Goal: Check status: Check status

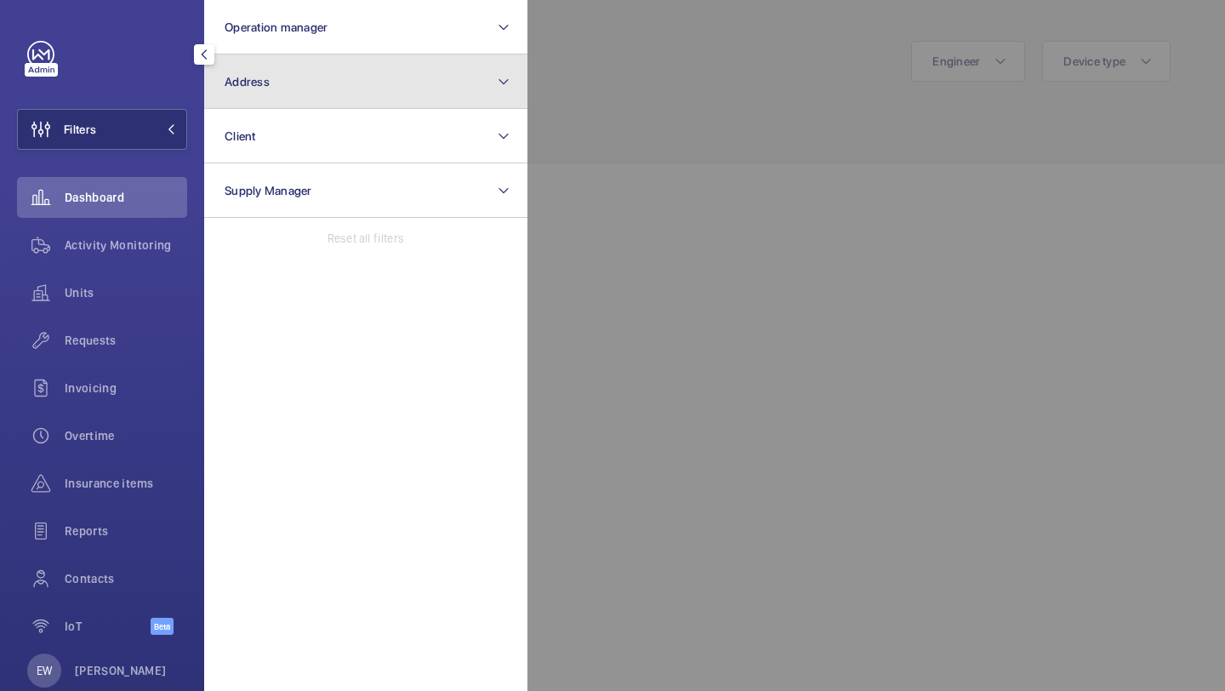
click at [230, 75] on span "Address" at bounding box center [247, 82] width 45 height 14
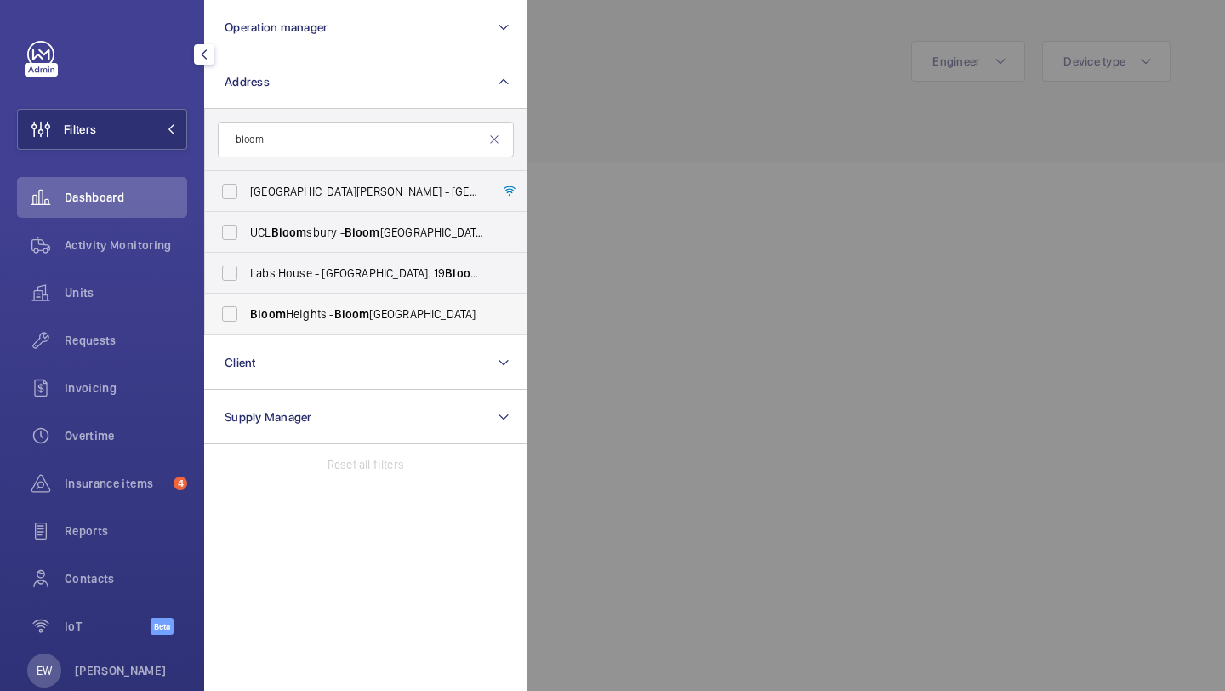
type input "bloom"
click at [316, 311] on span "[GEOGRAPHIC_DATA] - [GEOGRAPHIC_DATA]" at bounding box center [367, 313] width 234 height 17
click at [247, 311] on input "[GEOGRAPHIC_DATA] - [GEOGRAPHIC_DATA]" at bounding box center [230, 314] width 34 height 34
checkbox input "true"
click at [137, 339] on span "Requests" at bounding box center [126, 340] width 122 height 17
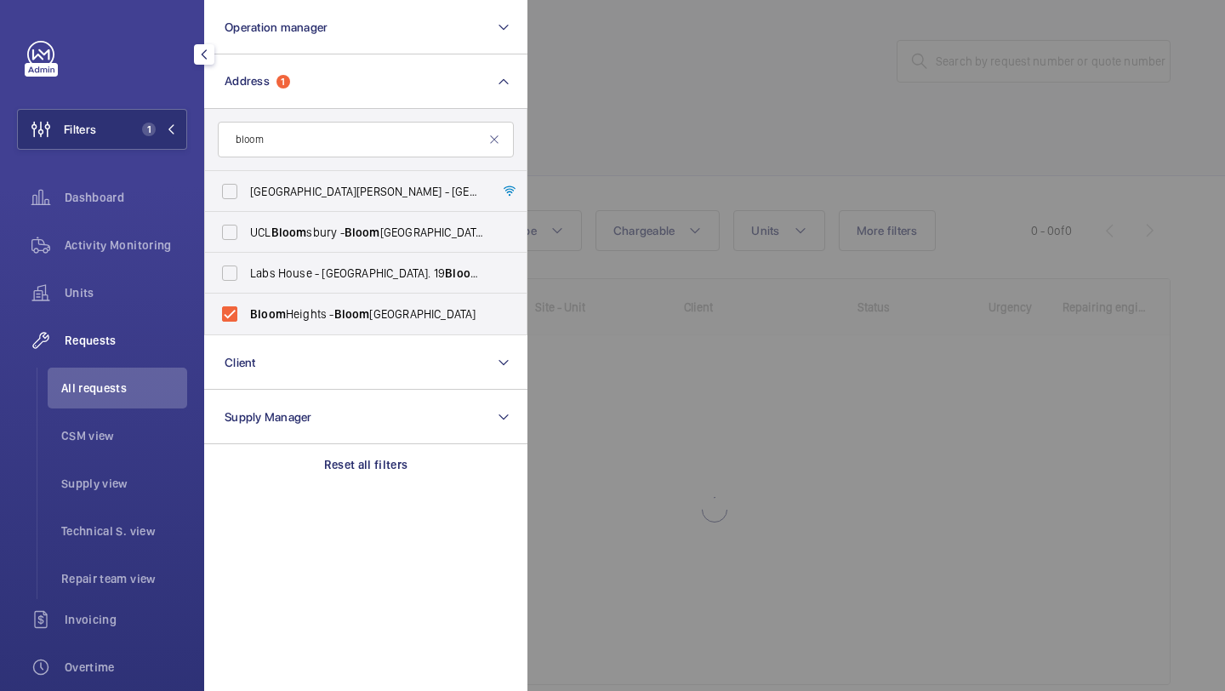
click at [720, 77] on div at bounding box center [1139, 345] width 1225 height 691
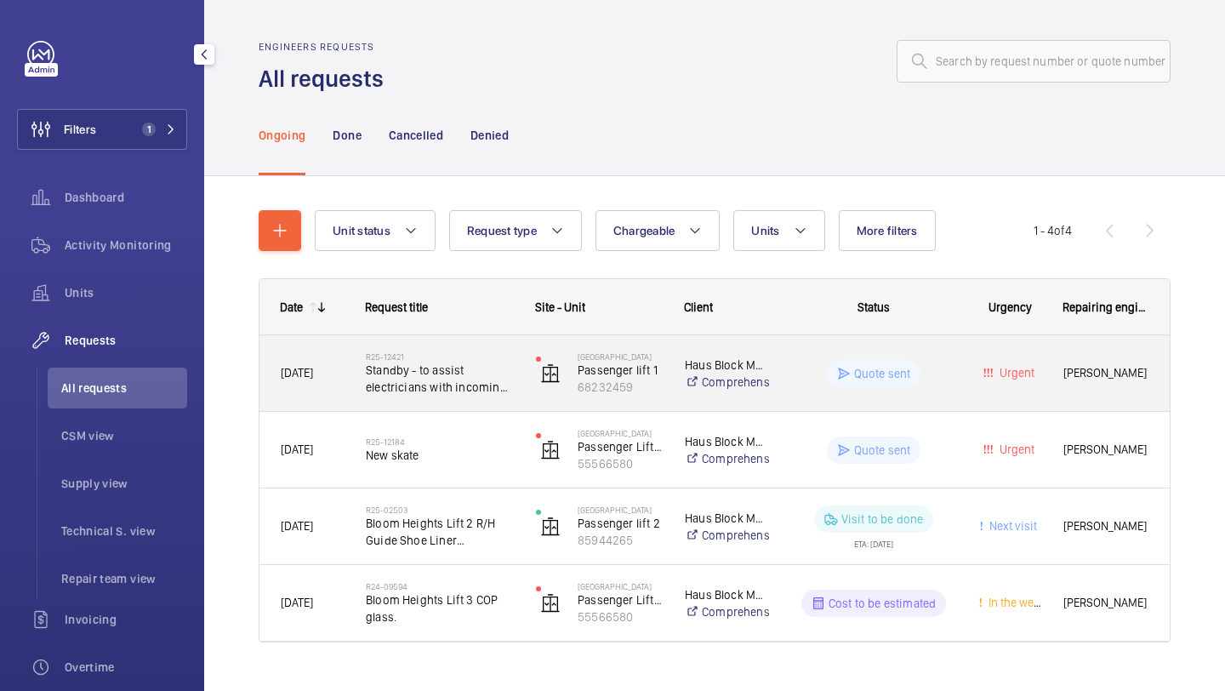
click at [470, 357] on h2 "R25-12421" at bounding box center [440, 356] width 148 height 10
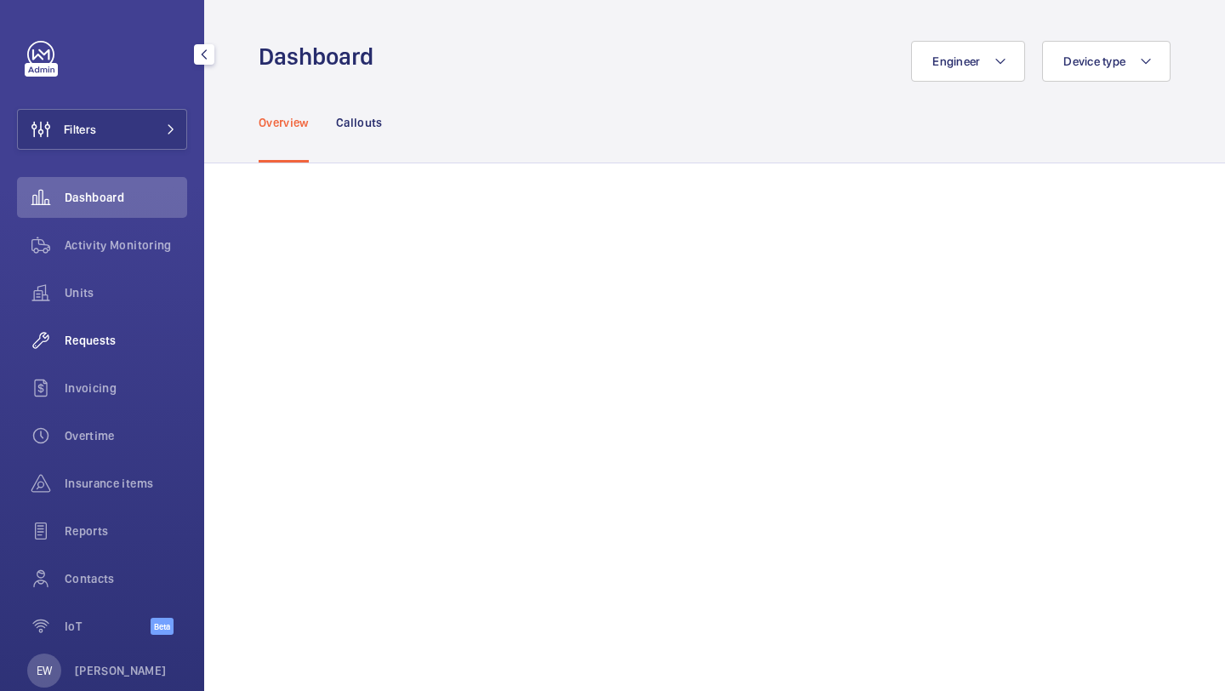
click at [151, 332] on span "Requests" at bounding box center [126, 340] width 122 height 17
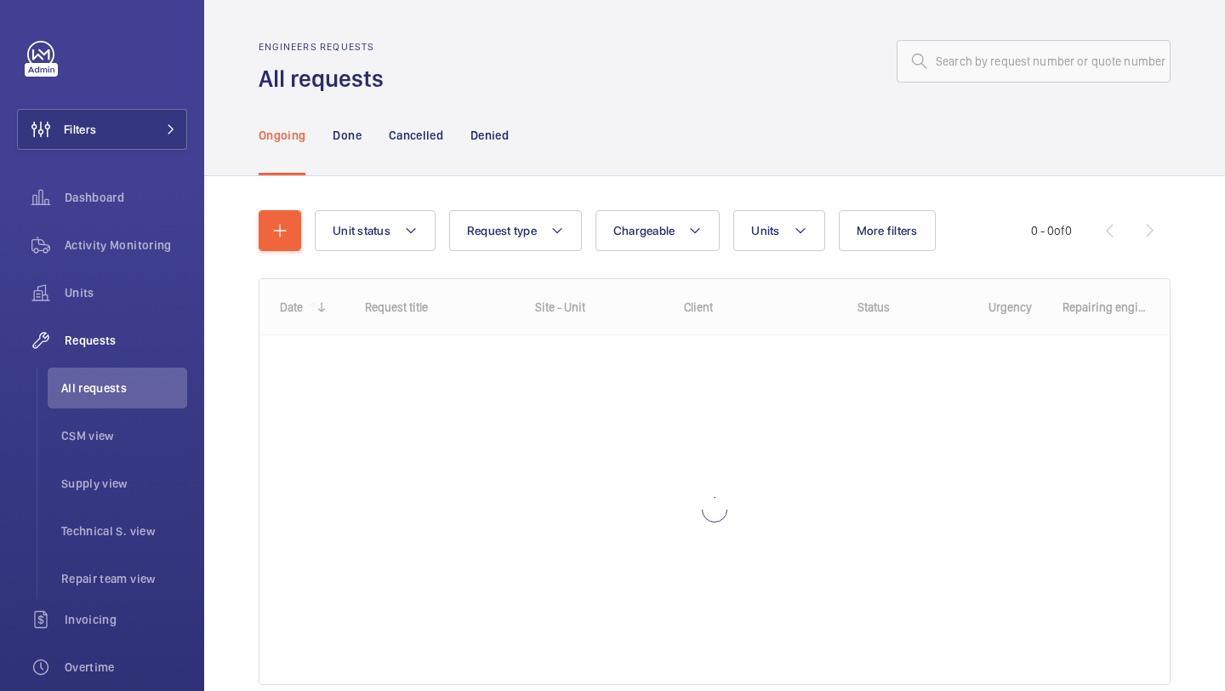
click at [1003, 23] on wm-front-admin-header "Engineers requests All requests" at bounding box center [714, 47] width 1021 height 94
click at [987, 48] on input "text" at bounding box center [1034, 61] width 274 height 43
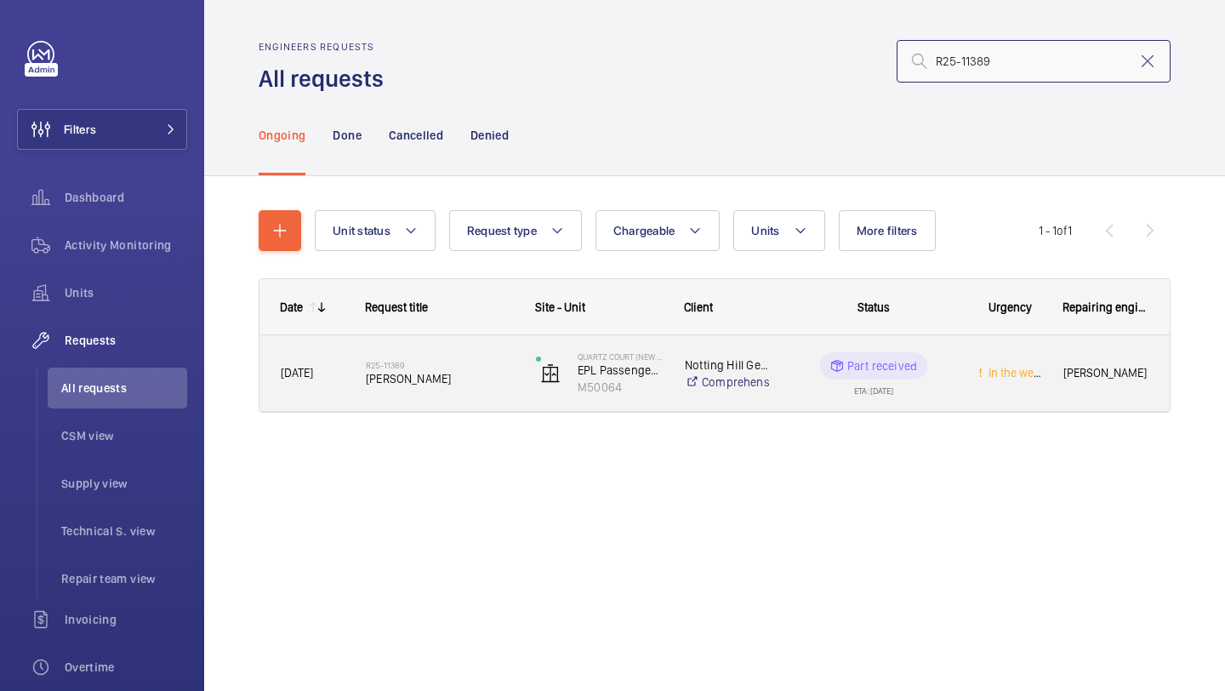
type input "R25-11389"
click at [464, 381] on span "[PERSON_NAME]" at bounding box center [440, 378] width 148 height 17
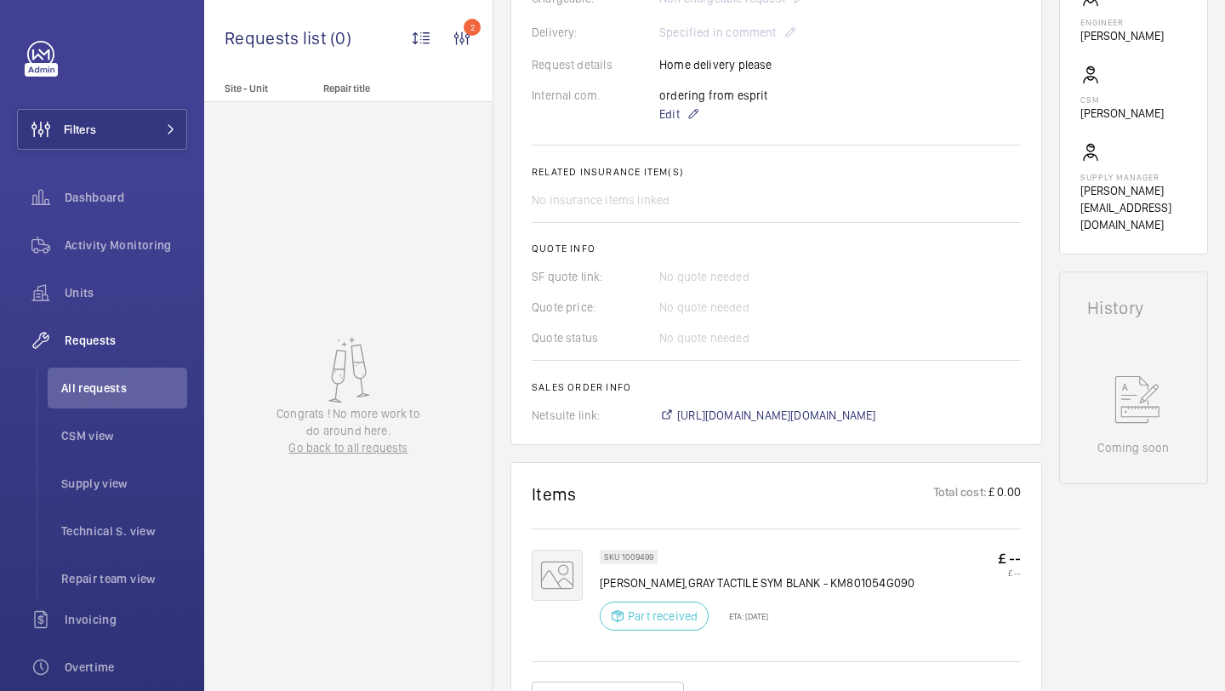
scroll to position [526, 0]
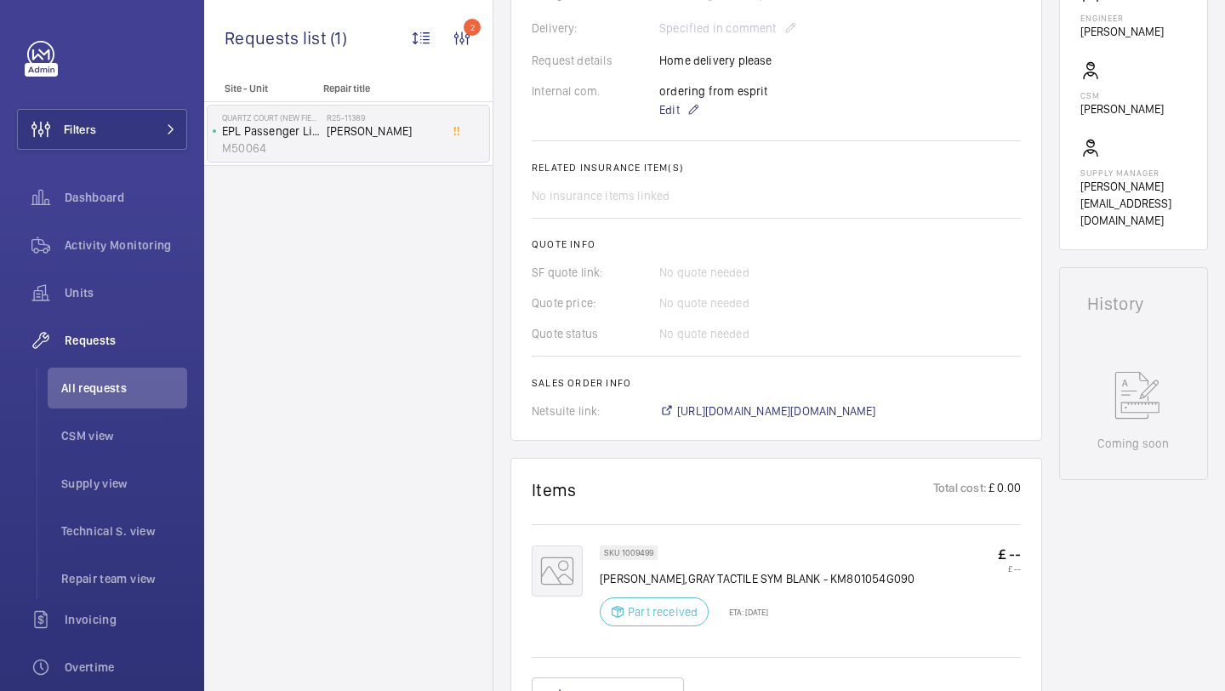
click at [746, 418] on wm-front-card-body "A repair request was created on [DATE] for a [PERSON_NAME] device. Parts were r…" at bounding box center [776, 61] width 489 height 716
click at [748, 419] on span "[URL][DOMAIN_NAME][DOMAIN_NAME]" at bounding box center [776, 410] width 199 height 17
